Goal: Check status

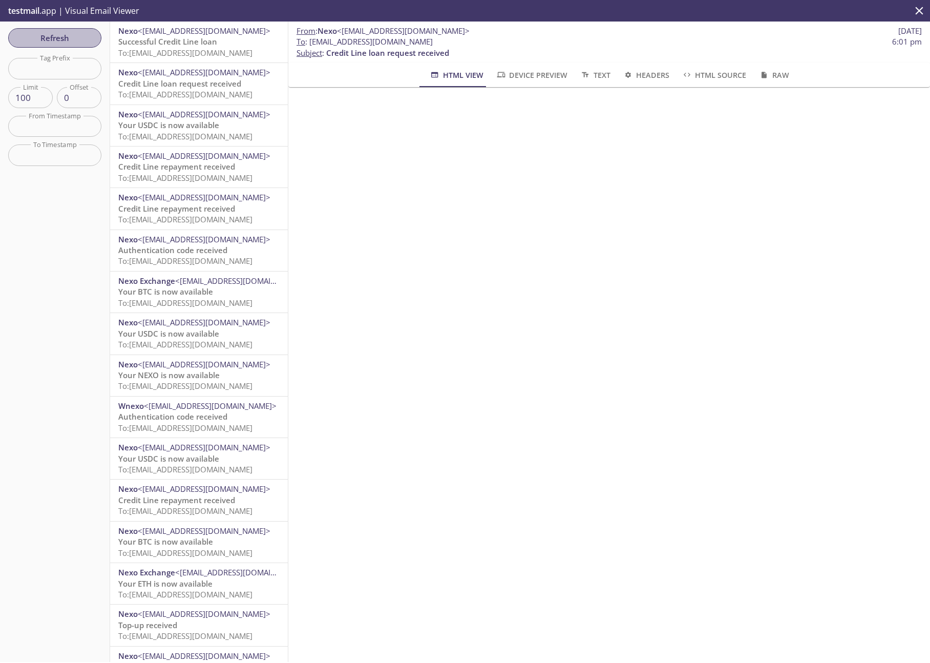
click at [61, 35] on span "Refresh" at bounding box center [54, 37] width 77 height 13
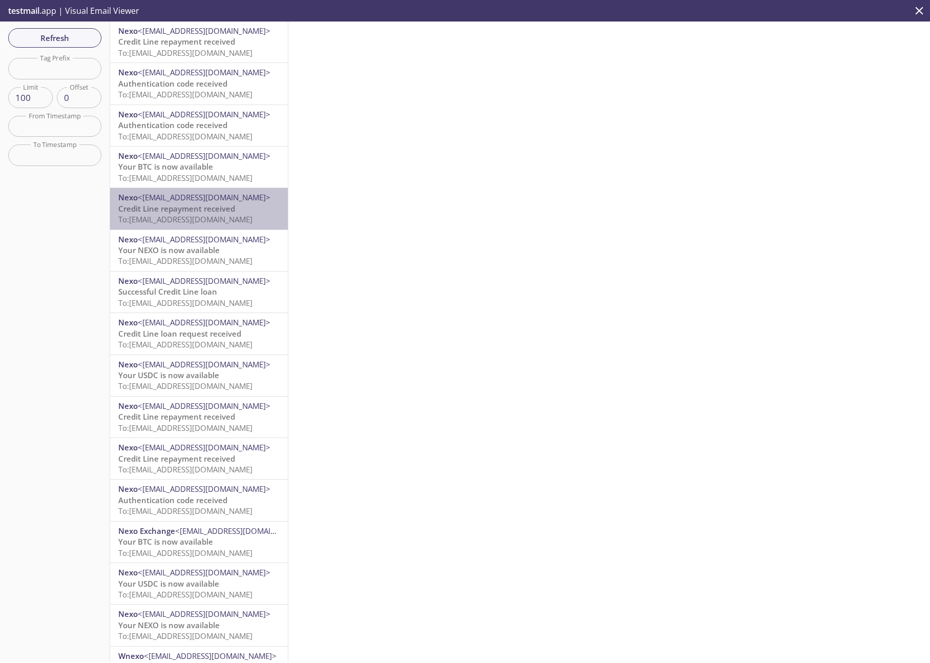
click at [233, 220] on span "To: [EMAIL_ADDRESS][DOMAIN_NAME]" at bounding box center [185, 219] width 134 height 10
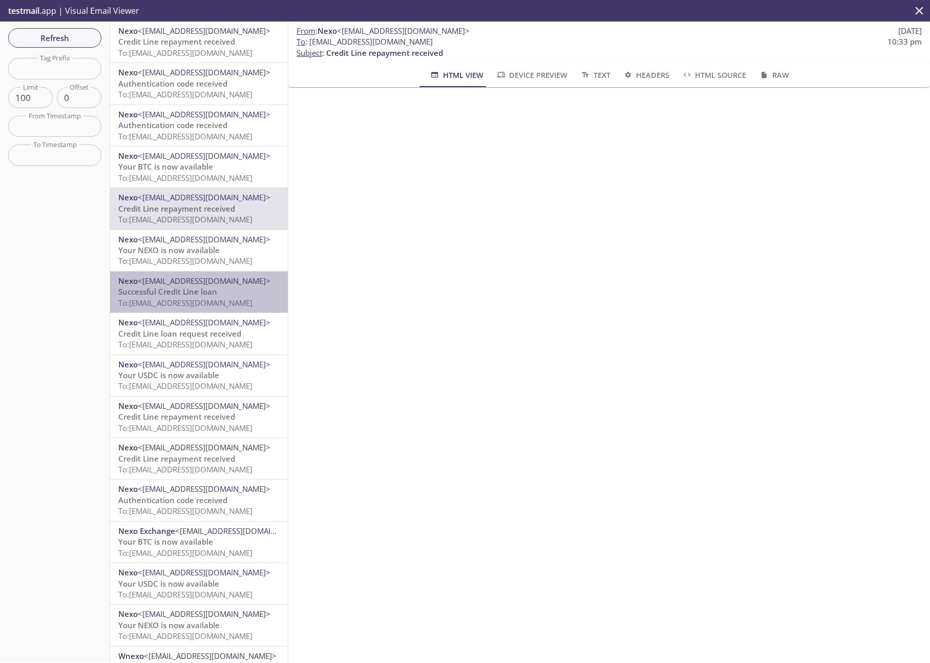
click at [223, 304] on span "To: [EMAIL_ADDRESS][DOMAIN_NAME]" at bounding box center [185, 302] width 134 height 10
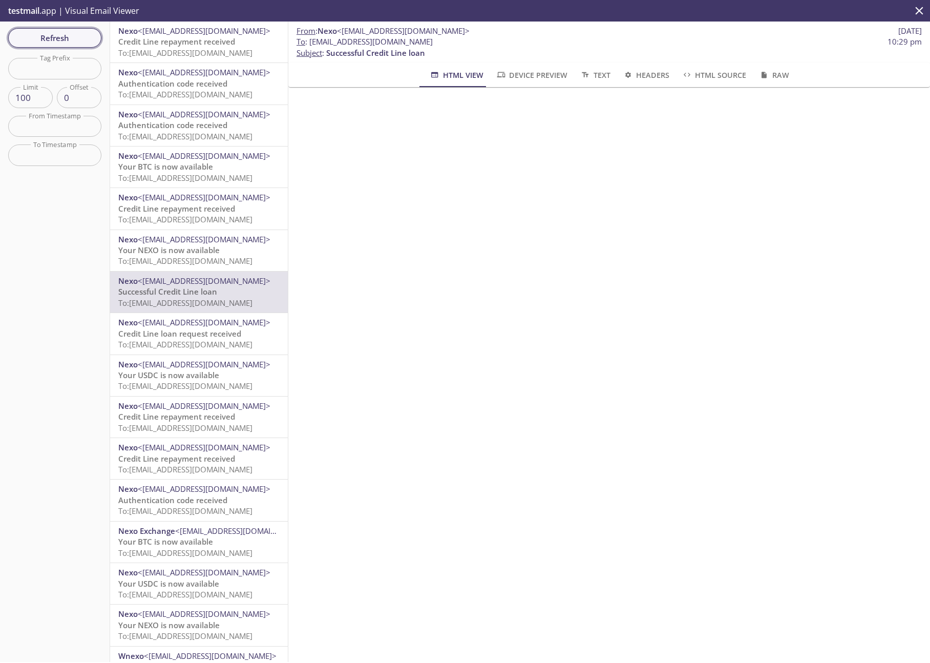
click at [55, 37] on span "Refresh" at bounding box center [54, 37] width 77 height 13
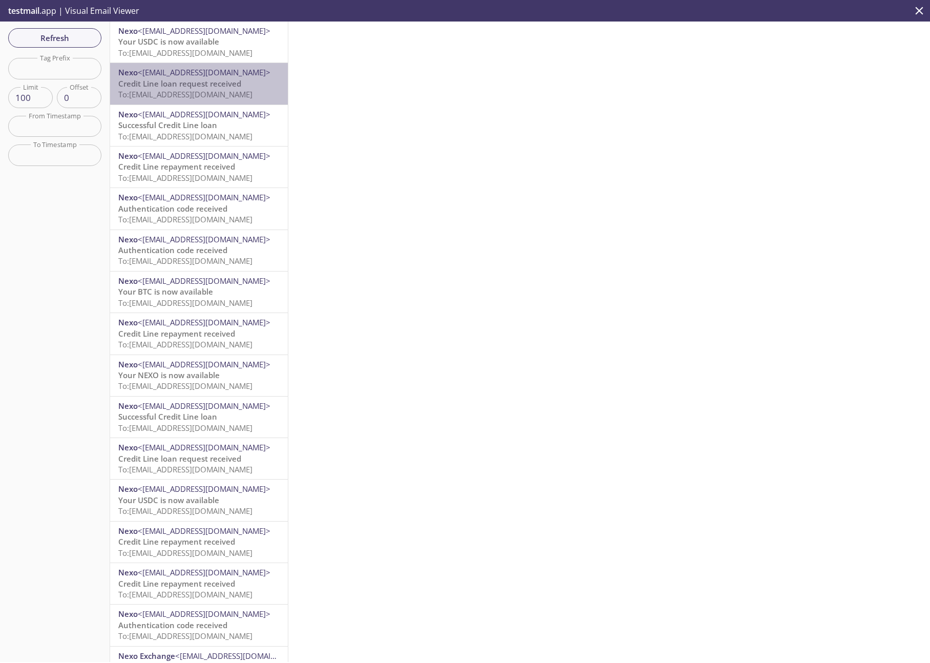
click at [226, 80] on span "Credit Line loan request received" at bounding box center [179, 83] width 123 height 10
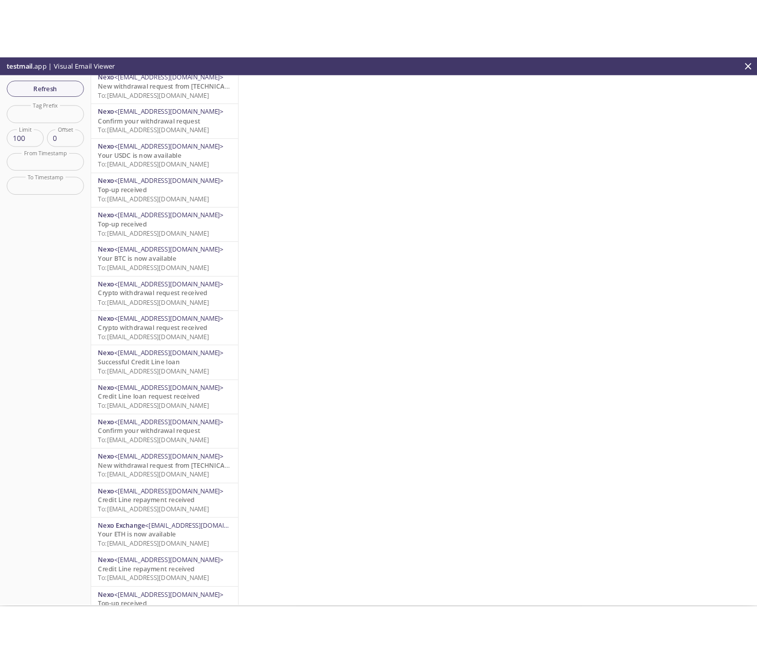
scroll to position [884, 0]
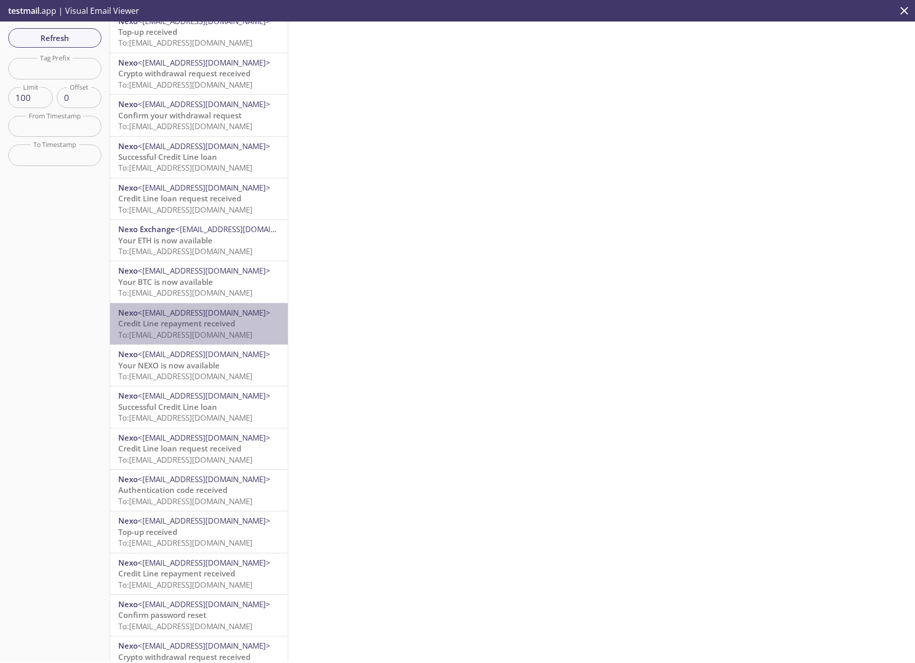
click at [229, 336] on span "To: [EMAIL_ADDRESS][DOMAIN_NAME]" at bounding box center [185, 334] width 134 height 10
